Goal: Transaction & Acquisition: Purchase product/service

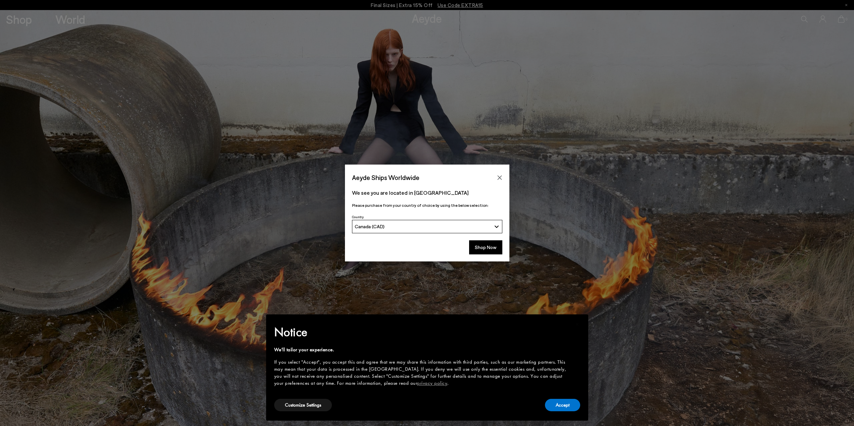
click at [564, 404] on button "Accept" at bounding box center [562, 405] width 35 height 12
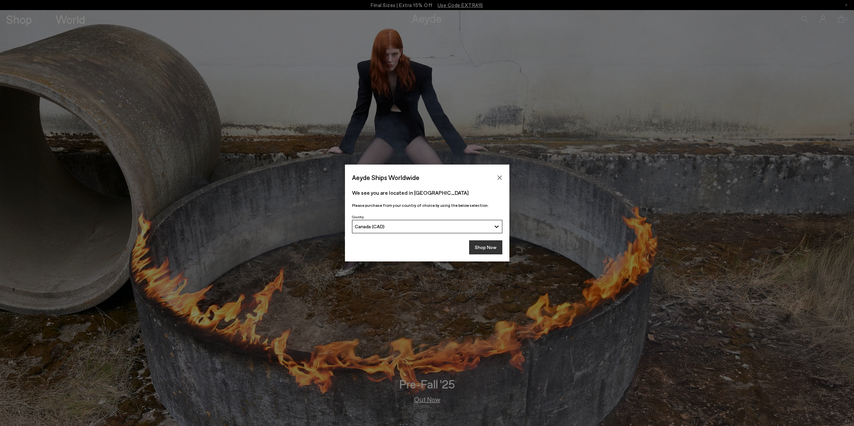
click at [496, 251] on button "Shop Now" at bounding box center [485, 247] width 33 height 14
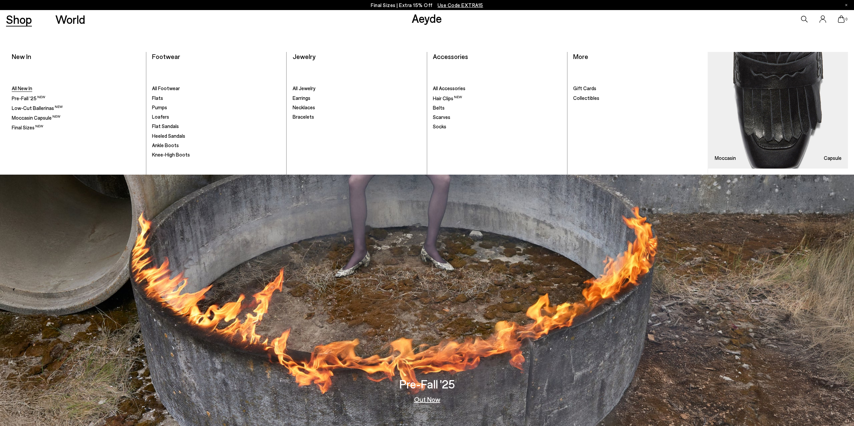
click at [24, 89] on span "All New In" at bounding box center [22, 88] width 20 height 6
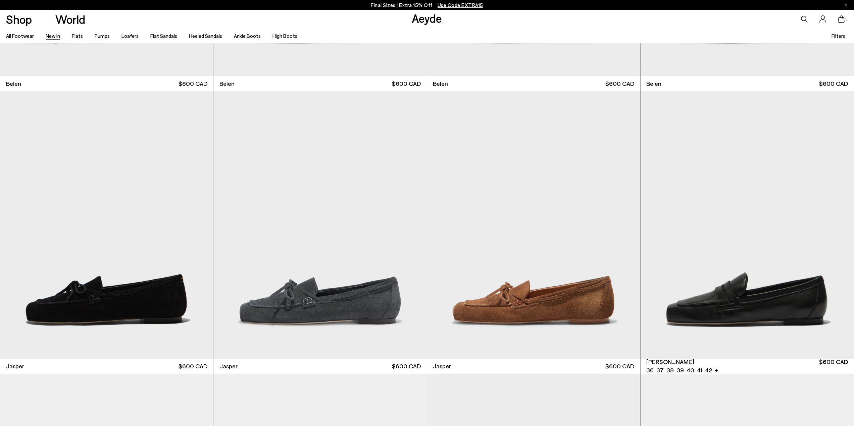
scroll to position [470, 0]
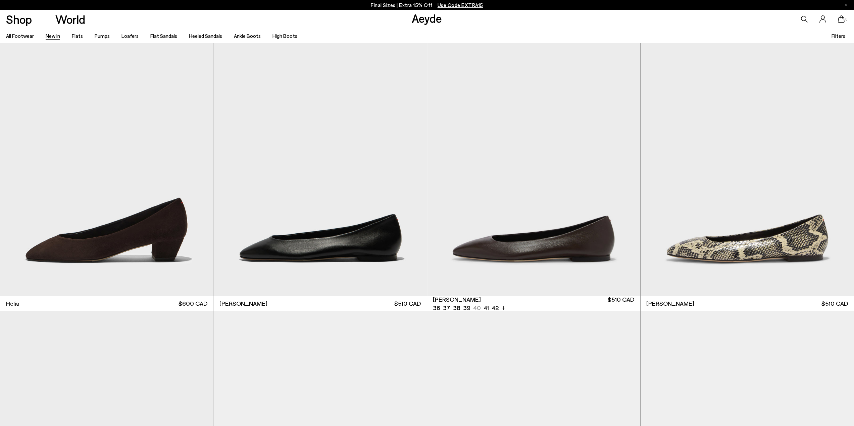
scroll to position [1174, 0]
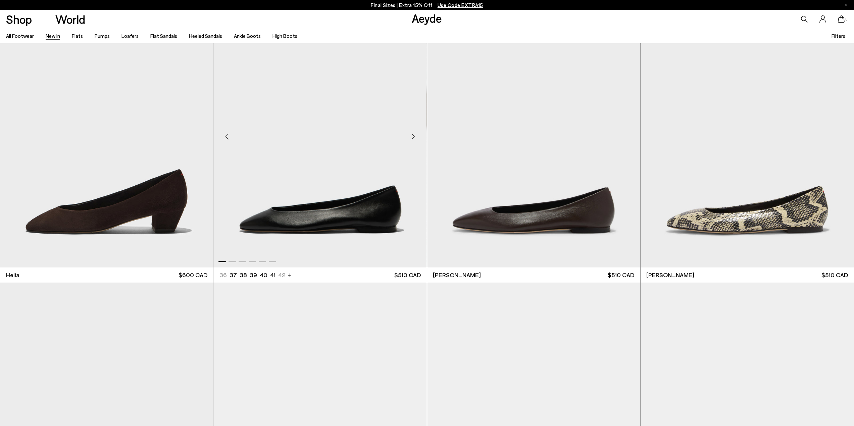
click at [347, 223] on img "1 / 6" at bounding box center [319, 134] width 213 height 268
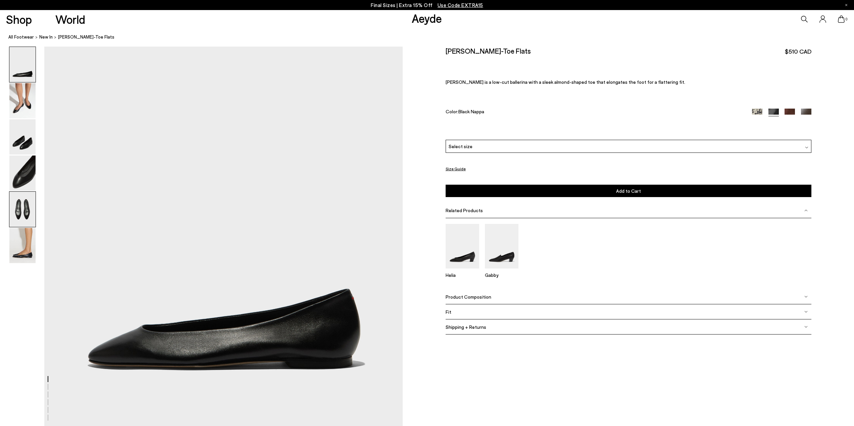
click at [20, 207] on img at bounding box center [22, 209] width 26 height 35
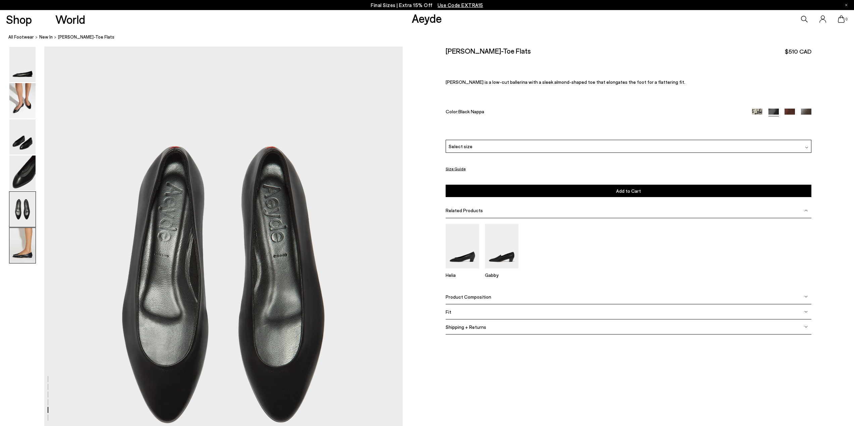
click at [20, 240] on img at bounding box center [22, 245] width 26 height 35
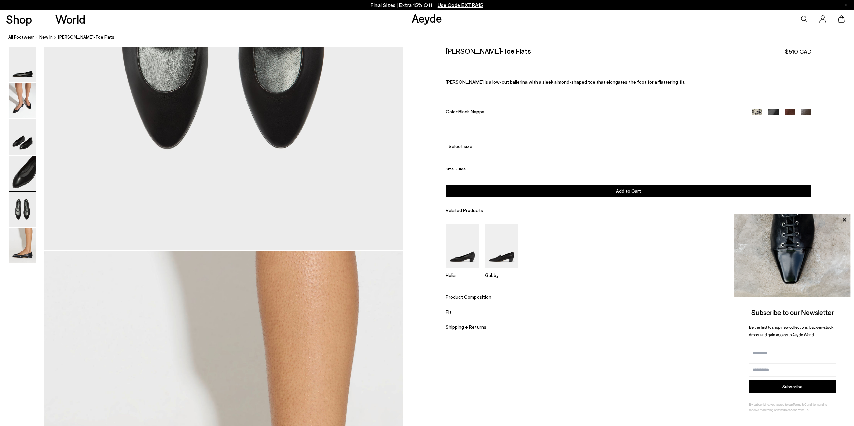
scroll to position [2029, 0]
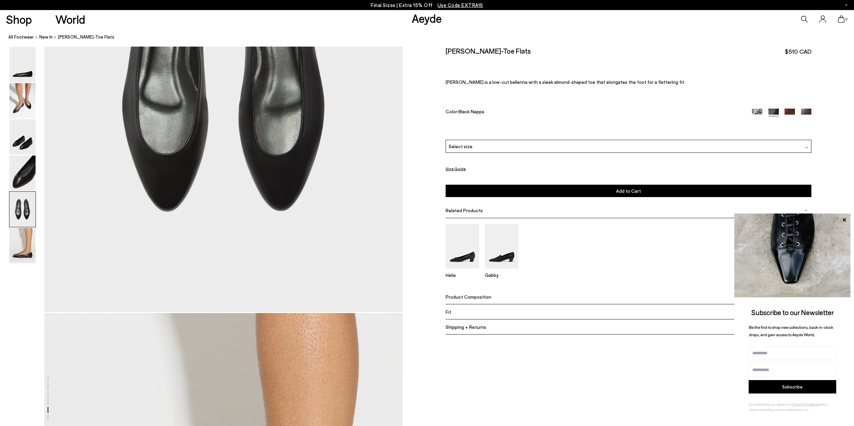
click at [560, 144] on div "Select size" at bounding box center [628, 146] width 366 height 13
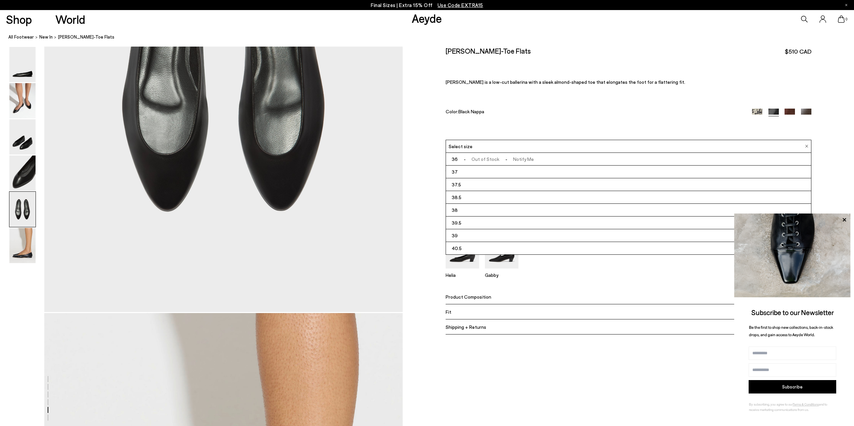
click at [483, 236] on li "39" at bounding box center [628, 235] width 365 height 13
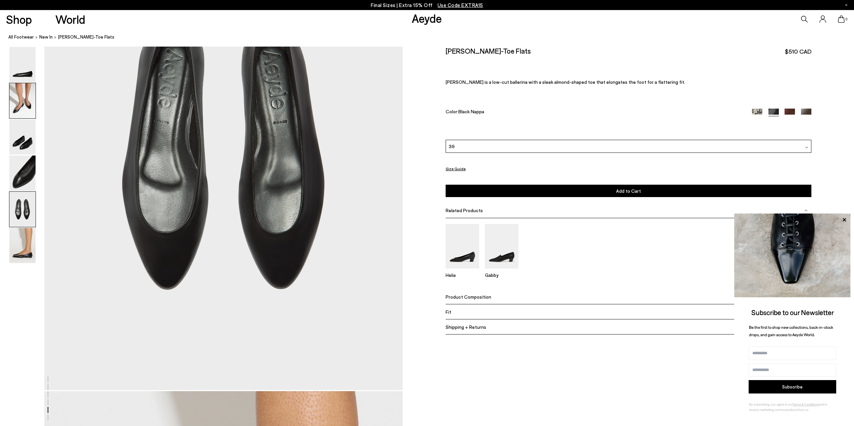
click at [17, 96] on img at bounding box center [22, 100] width 26 height 35
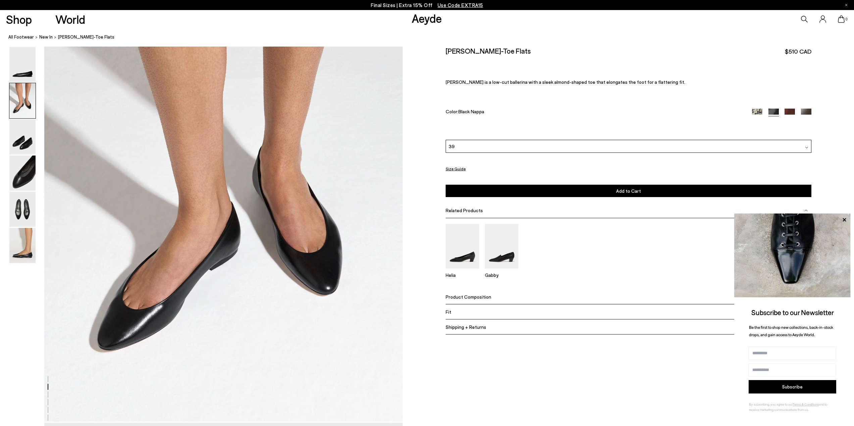
scroll to position [538, 0]
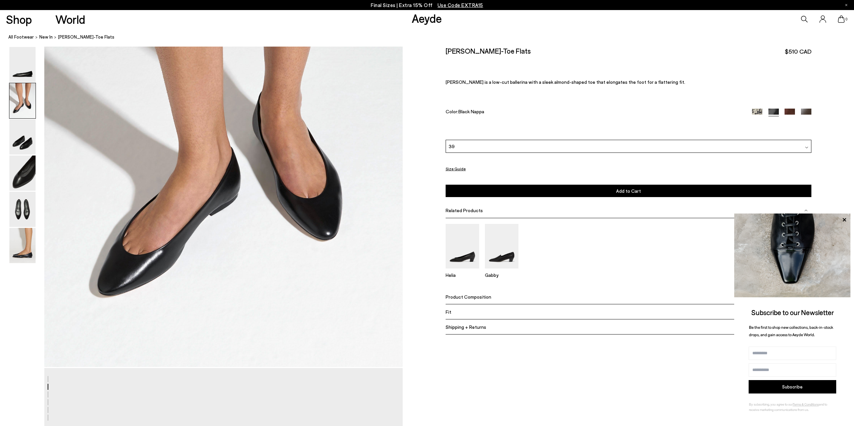
click at [692, 196] on button "Add to Cart Select a Size First" at bounding box center [628, 191] width 366 height 12
click at [805, 109] on img at bounding box center [806, 113] width 10 height 10
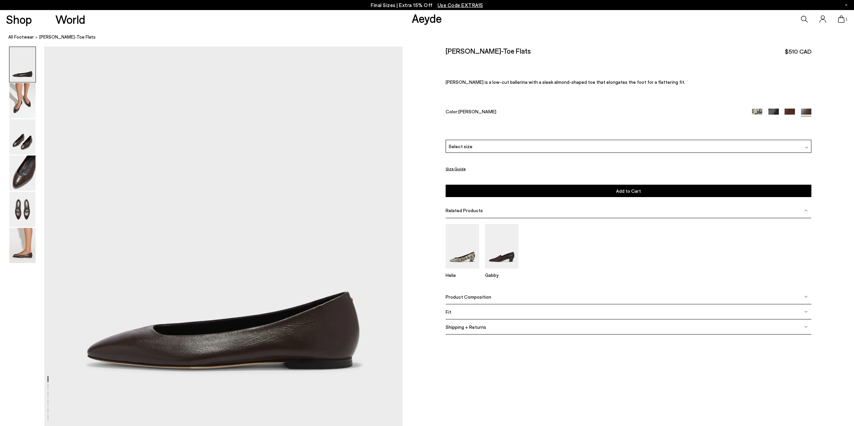
click at [791, 112] on img at bounding box center [789, 114] width 10 height 10
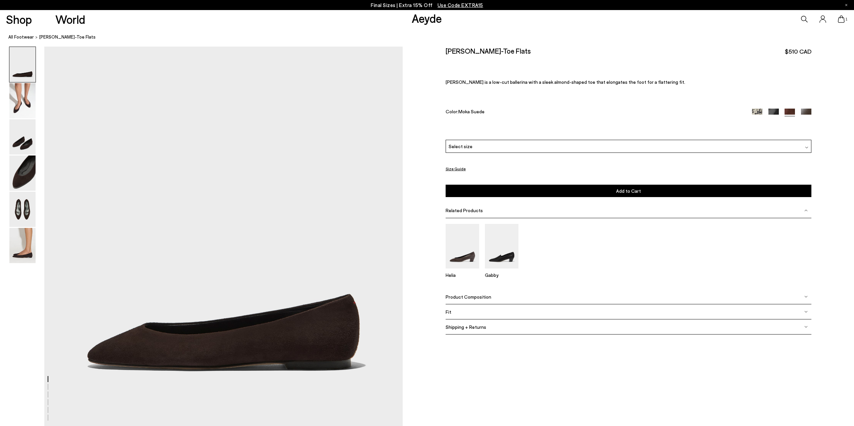
click at [770, 113] on img at bounding box center [773, 114] width 10 height 10
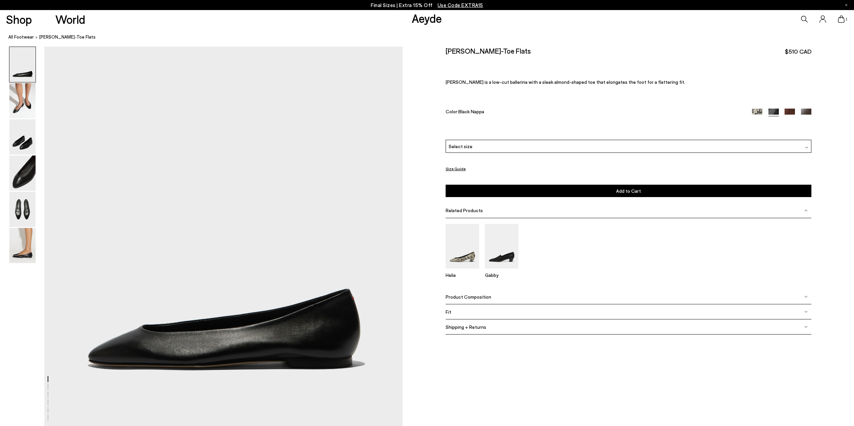
click at [752, 111] on img at bounding box center [757, 114] width 10 height 10
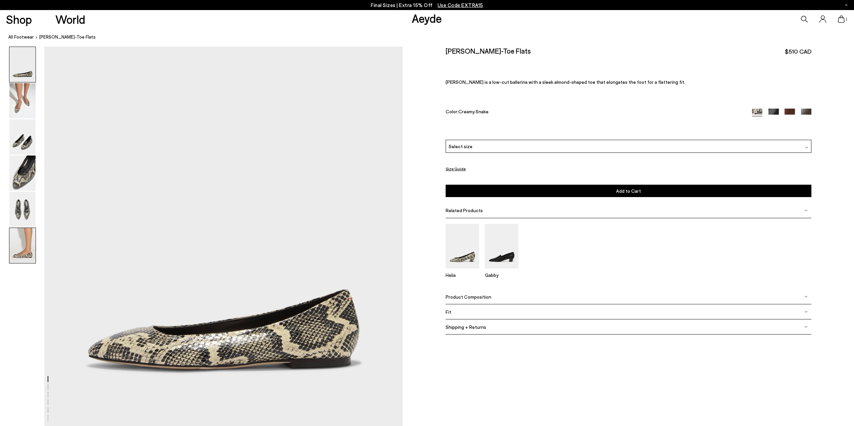
click at [21, 255] on img at bounding box center [22, 245] width 26 height 35
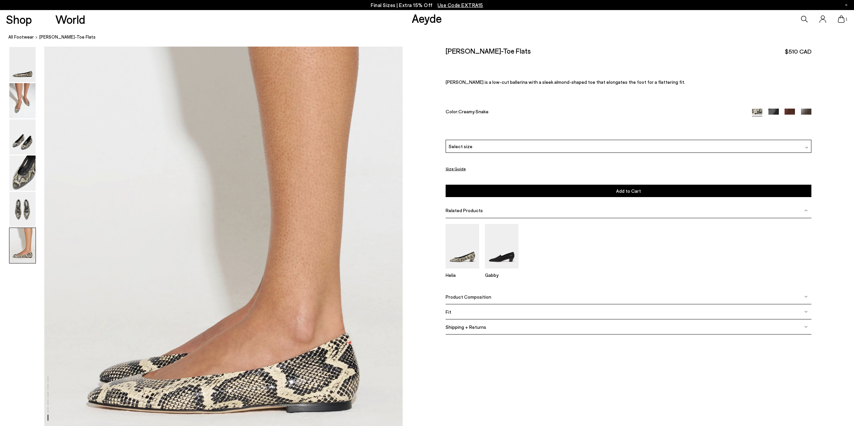
scroll to position [2343, 0]
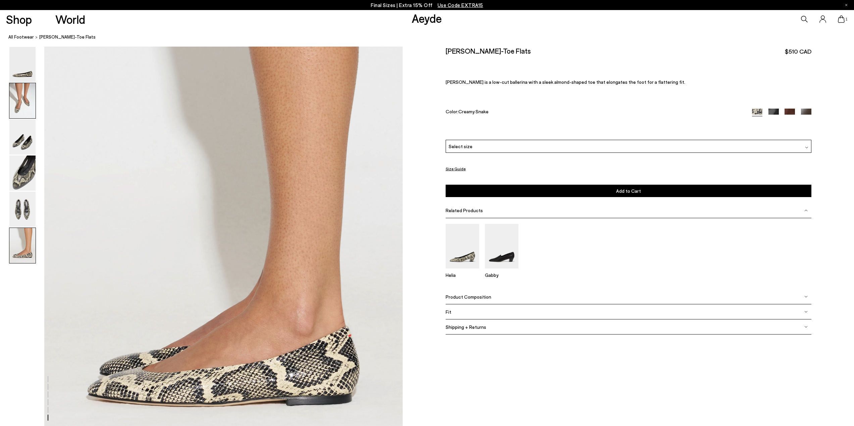
click at [26, 113] on img at bounding box center [22, 100] width 26 height 35
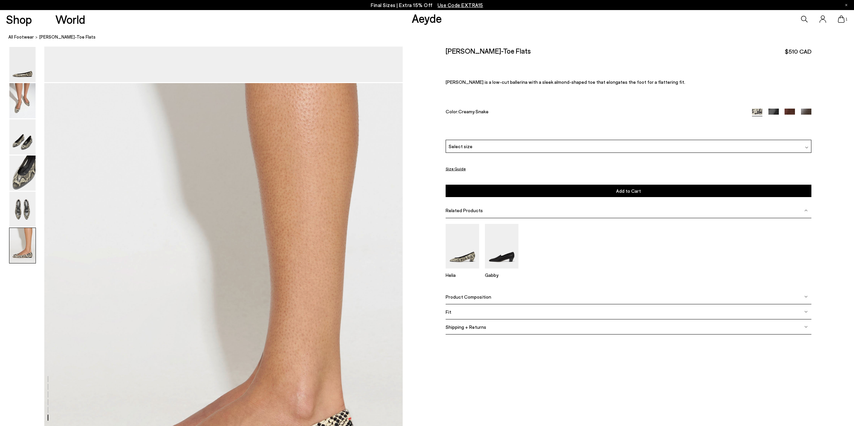
scroll to position [2416, 0]
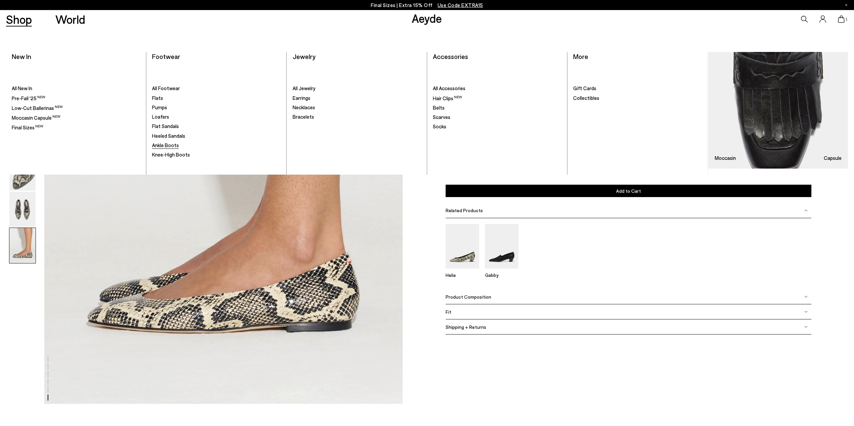
click at [172, 146] on span "Ankle Boots" at bounding box center [165, 145] width 27 height 6
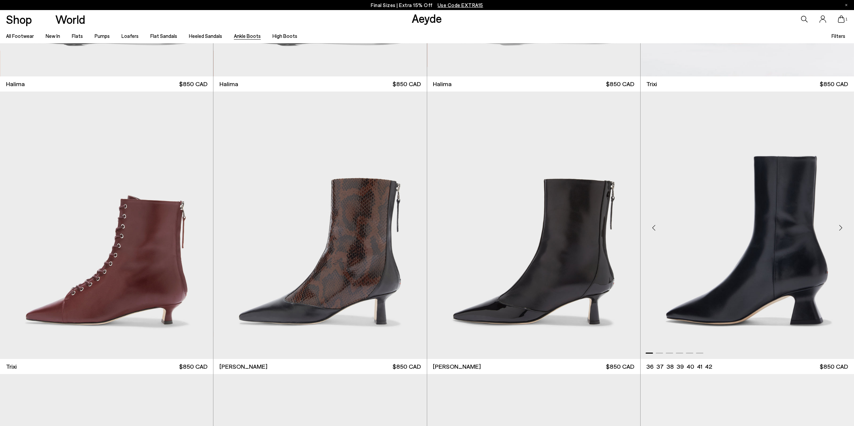
scroll to position [235, 0]
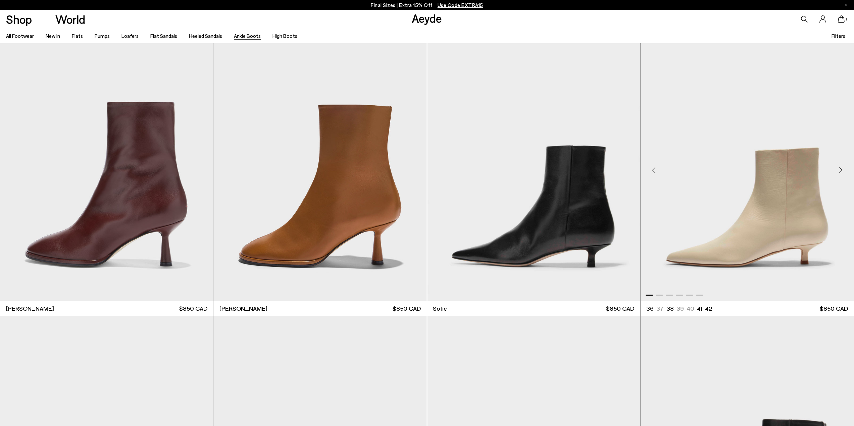
scroll to position [821, 0]
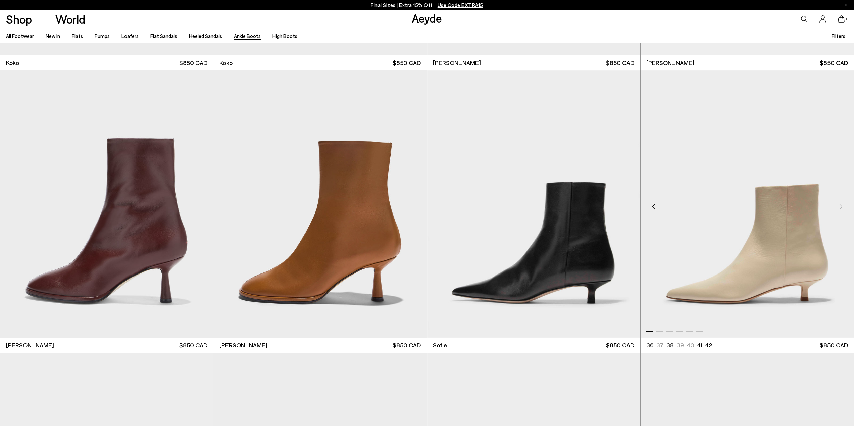
click at [768, 230] on img "1 / 6" at bounding box center [746, 204] width 213 height 268
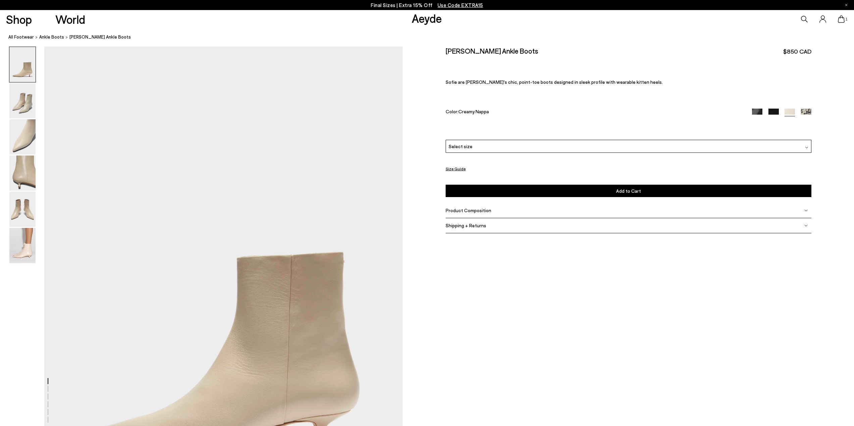
click at [29, 211] on img at bounding box center [22, 209] width 26 height 35
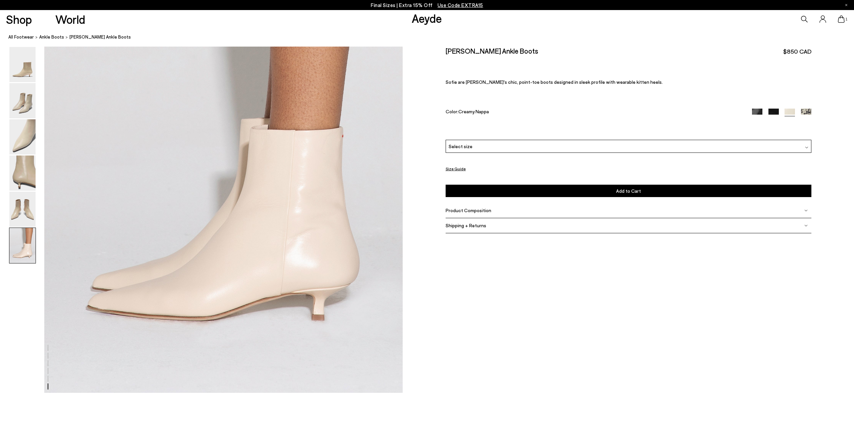
scroll to position [2542, 0]
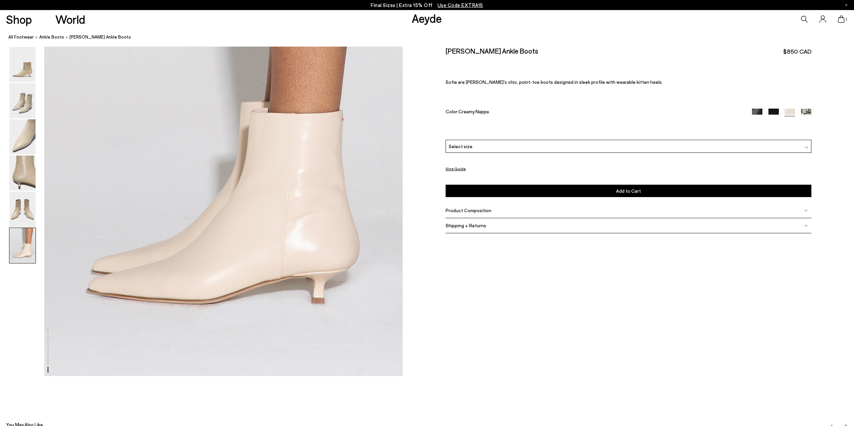
click at [418, 2] on p "Final Sizes | Extra 15% Off Use Code EXTRA15" at bounding box center [427, 5] width 112 height 8
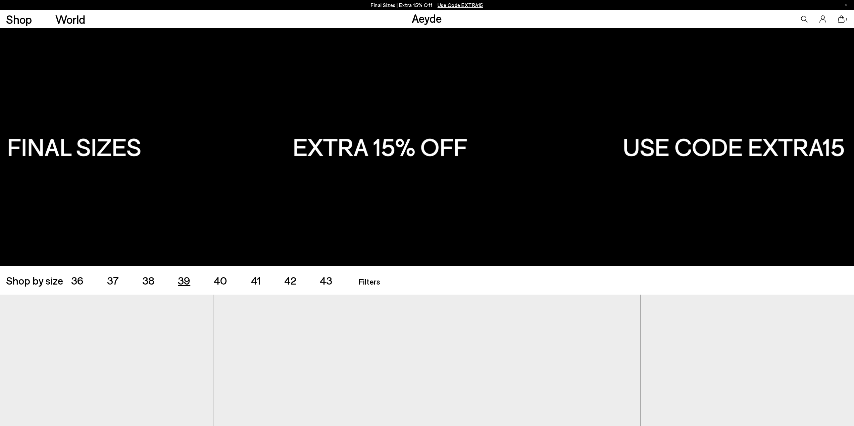
click at [183, 283] on span "39" at bounding box center [184, 280] width 12 height 13
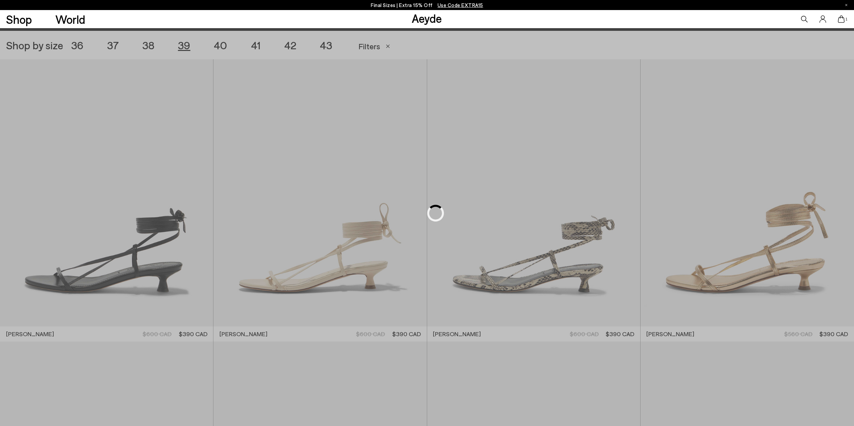
scroll to position [238, 0]
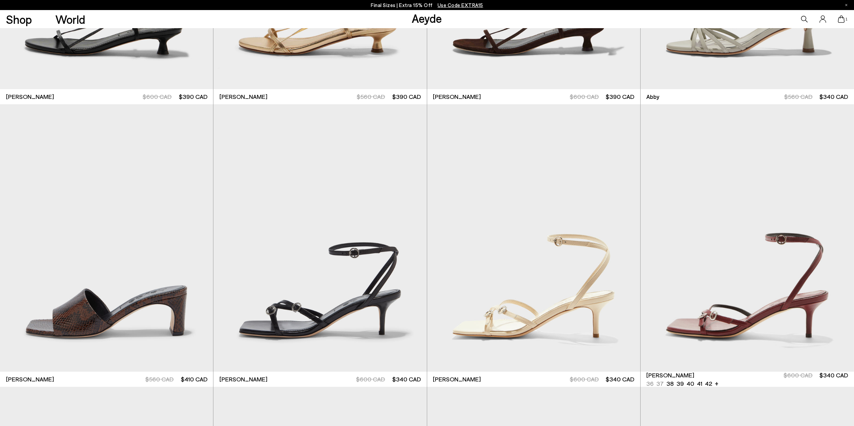
scroll to position [630, 0]
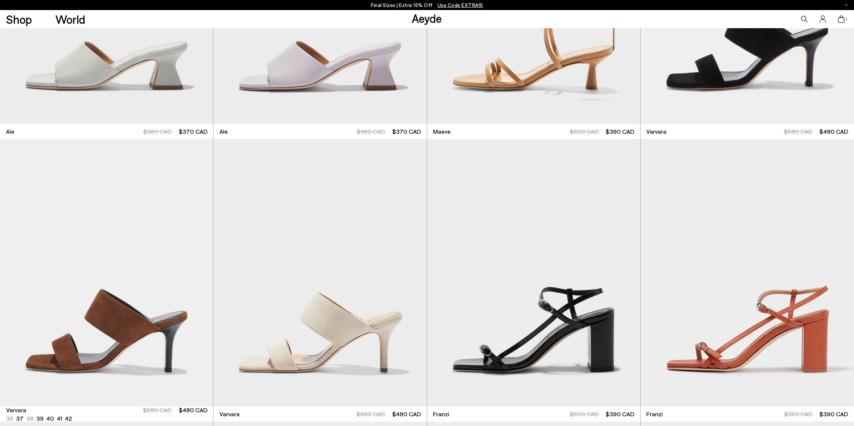
scroll to position [1725, 0]
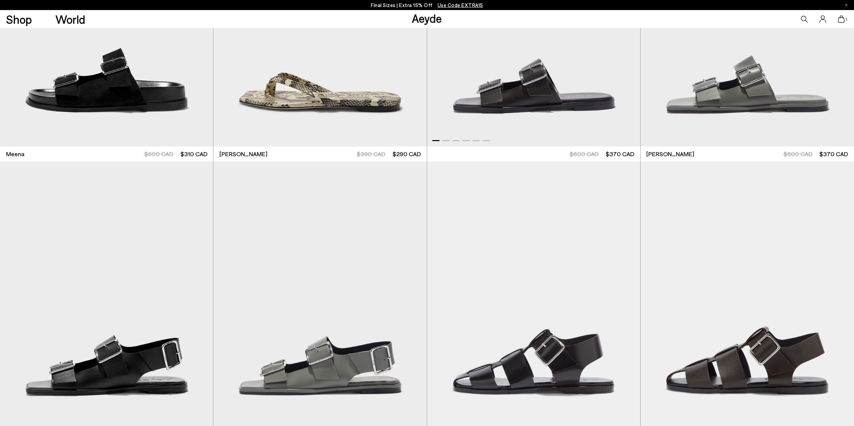
scroll to position [3760, 0]
